Goal: Book appointment/travel/reservation

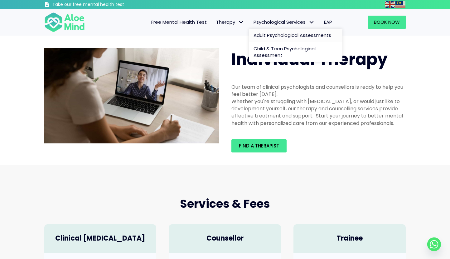
click at [273, 34] on span "Adult Psychological Assessments" at bounding box center [293, 35] width 78 height 7
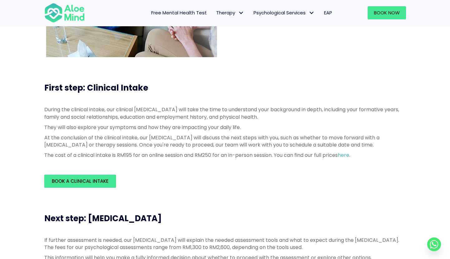
scroll to position [47, 0]
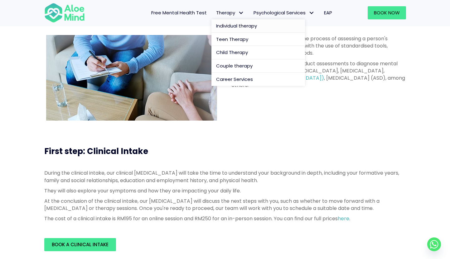
click at [226, 27] on span "Individual therapy" at bounding box center [236, 25] width 41 height 7
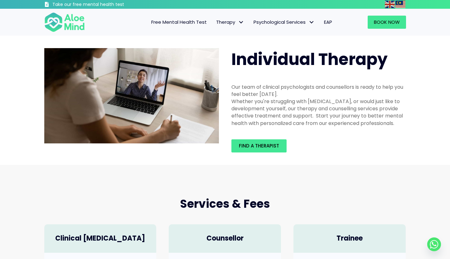
click at [328, 22] on span "EAP" at bounding box center [328, 22] width 8 height 7
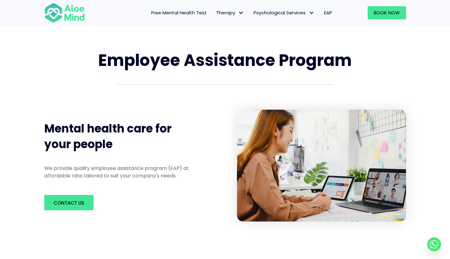
scroll to position [19, 0]
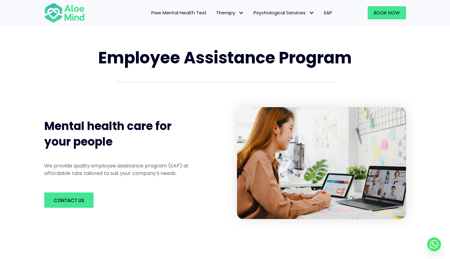
click at [274, 19] on div "Free Mental Health Test Therapy Individual therapy Teen Therapy Child Therapy C…" at bounding box center [215, 12] width 244 height 27
click at [274, 11] on span "Psychological Services" at bounding box center [284, 12] width 61 height 7
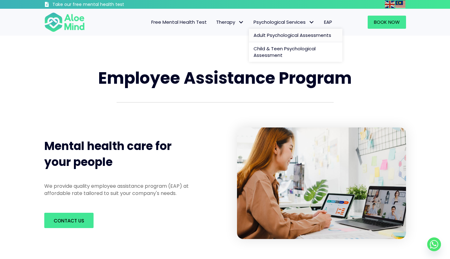
click at [267, 34] on span "Adult Psychological Assessments" at bounding box center [293, 35] width 78 height 7
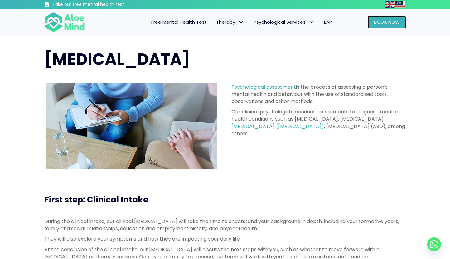
click at [386, 22] on span "Book Now" at bounding box center [387, 22] width 26 height 7
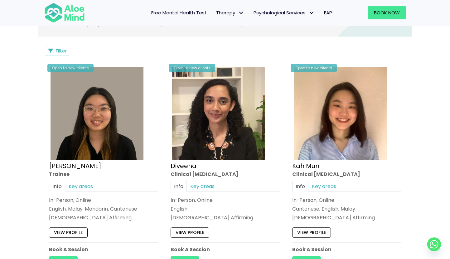
scroll to position [326, 0]
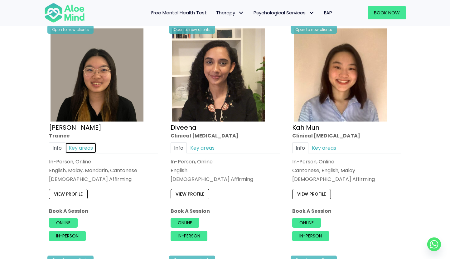
click at [78, 145] on link "Key areas" at bounding box center [80, 147] width 31 height 11
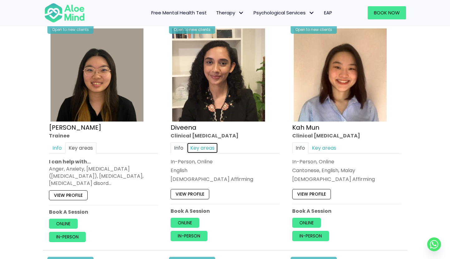
click at [204, 150] on link "Key areas" at bounding box center [202, 147] width 31 height 11
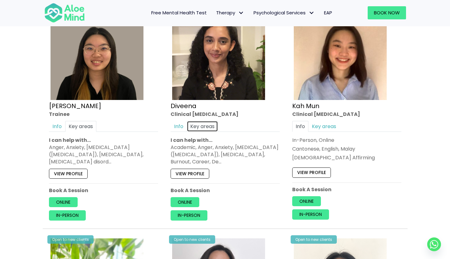
scroll to position [347, 0]
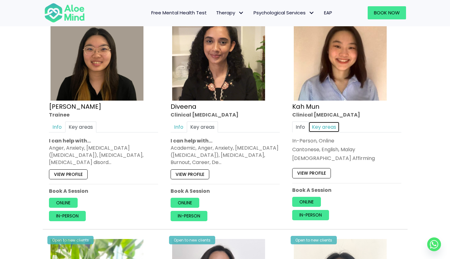
click at [330, 126] on link "Key areas" at bounding box center [323, 126] width 31 height 11
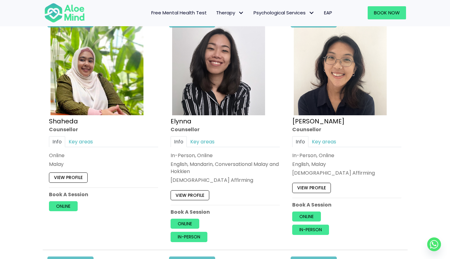
scroll to position [567, 0]
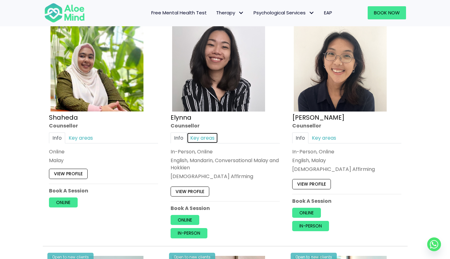
click at [203, 137] on link "Key areas" at bounding box center [202, 137] width 31 height 11
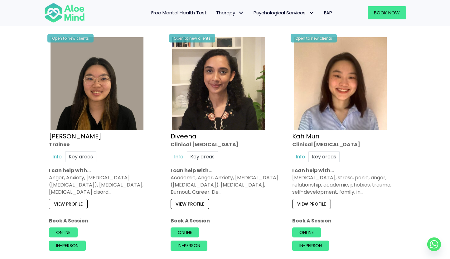
scroll to position [307, 0]
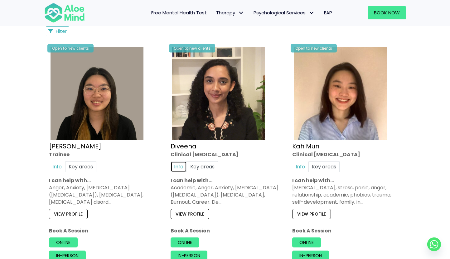
click at [175, 168] on link "Info" at bounding box center [179, 166] width 16 height 11
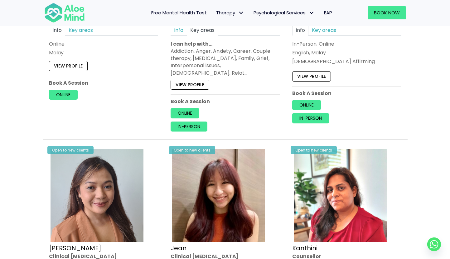
scroll to position [697, 0]
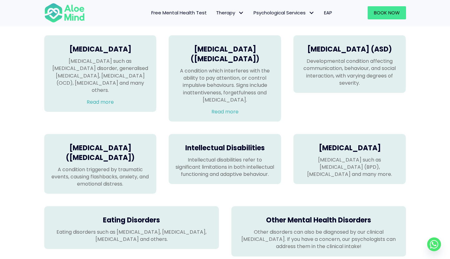
scroll to position [402, 0]
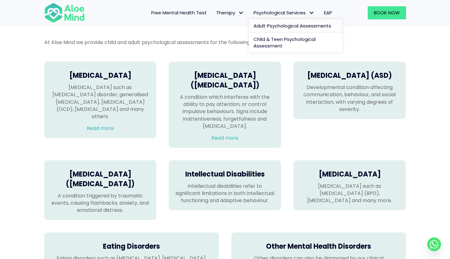
click at [283, 23] on span "Adult Psychological Assessments" at bounding box center [293, 25] width 78 height 7
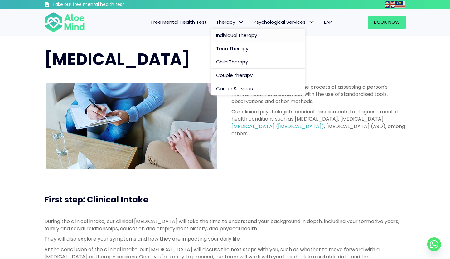
click at [232, 36] on span "Individual therapy" at bounding box center [236, 35] width 41 height 7
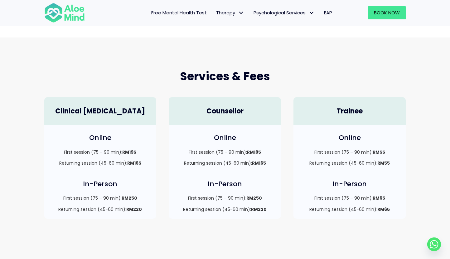
scroll to position [58, 0]
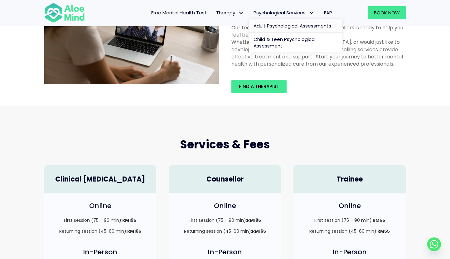
click at [262, 26] on span "Adult Psychological Assessments" at bounding box center [293, 25] width 78 height 7
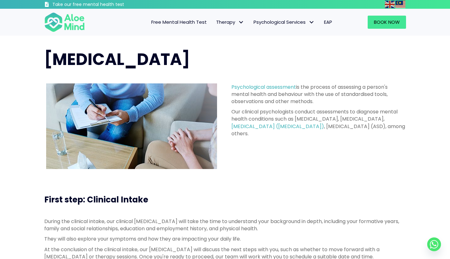
scroll to position [12, 0]
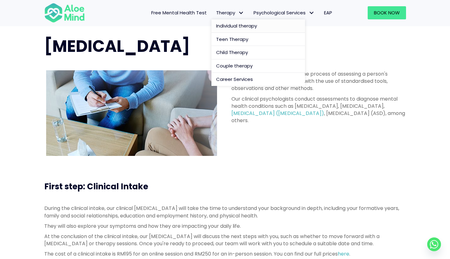
click at [227, 24] on span "Individual therapy" at bounding box center [236, 25] width 41 height 7
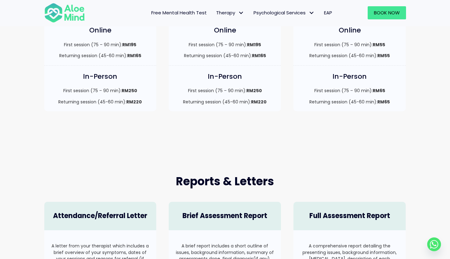
scroll to position [131, 0]
